Goal: Task Accomplishment & Management: Complete application form

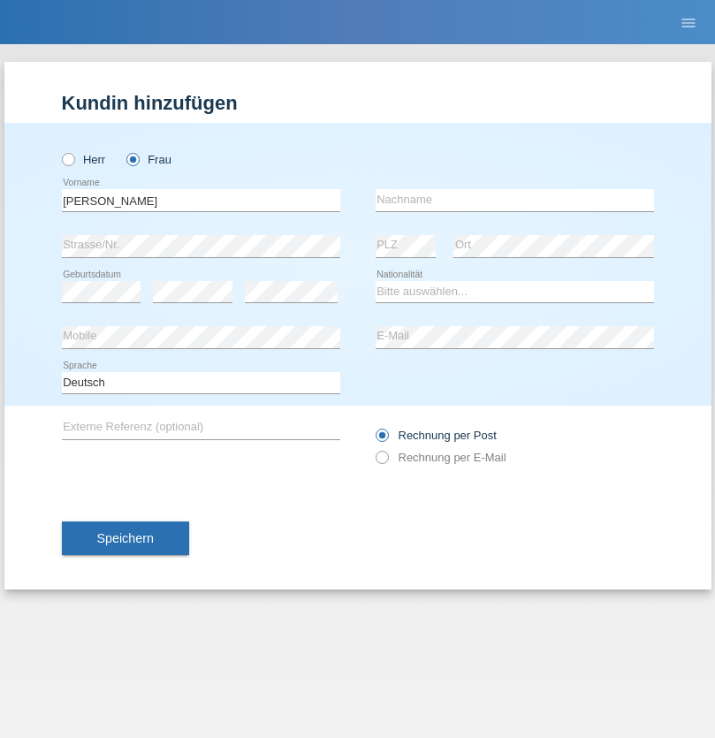
type input "[PERSON_NAME]"
click at [515, 200] on input "text" at bounding box center [515, 200] width 279 height 22
type input "[PERSON_NAME]"
select select "BR"
select select "C"
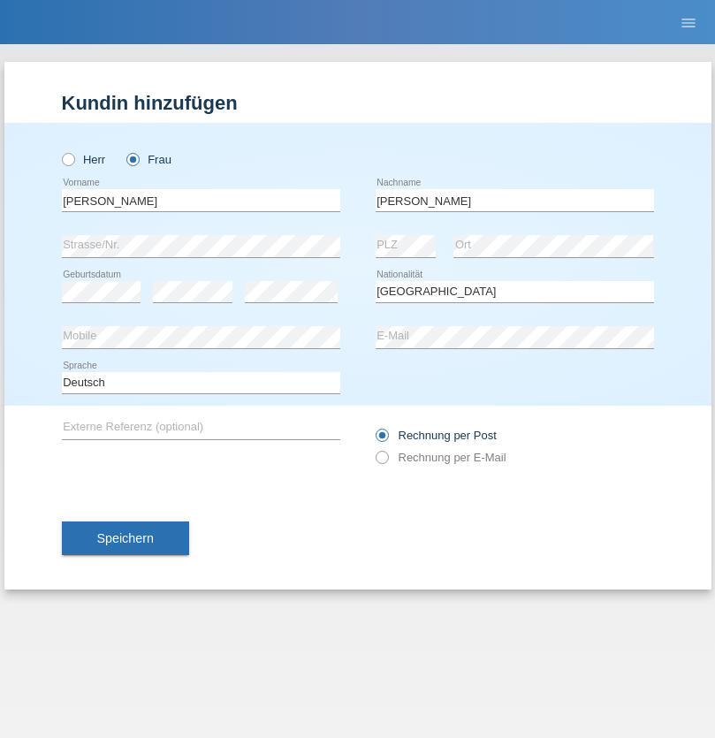
select select "18"
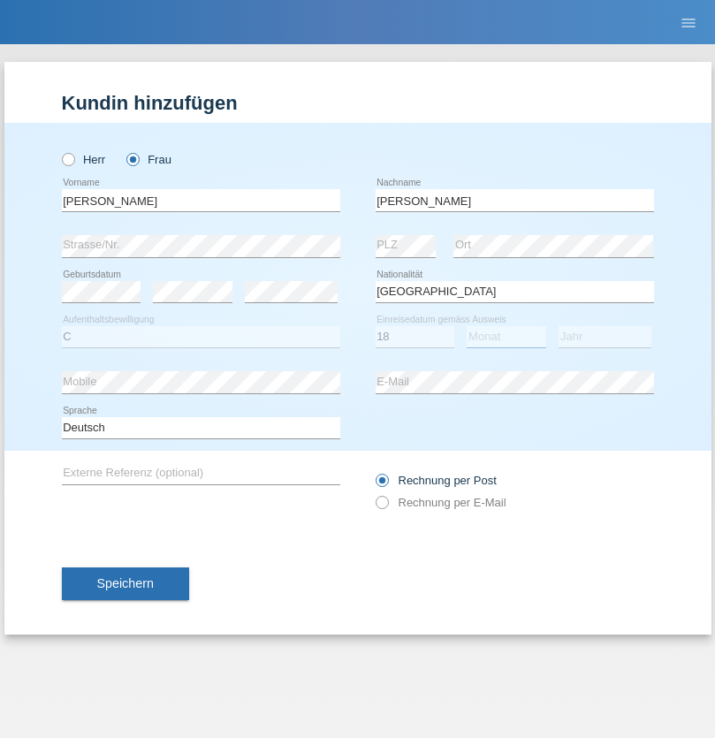
select select "11"
select select "2020"
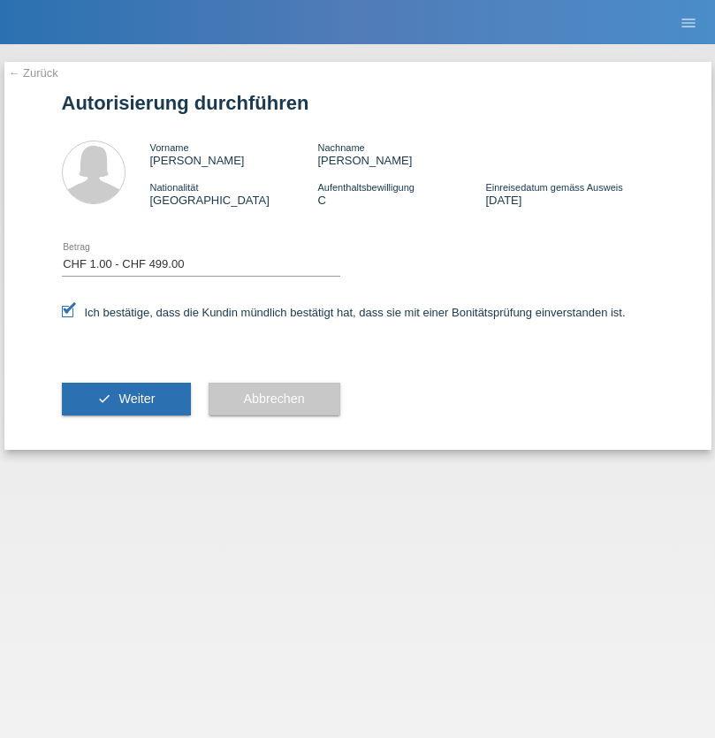
select select "1"
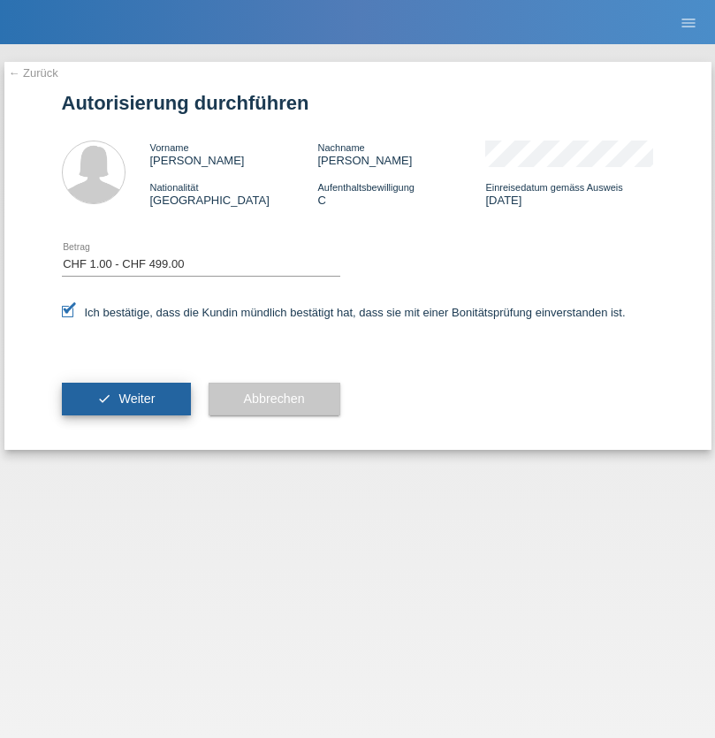
click at [126, 399] on span "Weiter" at bounding box center [136, 399] width 36 height 14
